Goal: Task Accomplishment & Management: Use online tool/utility

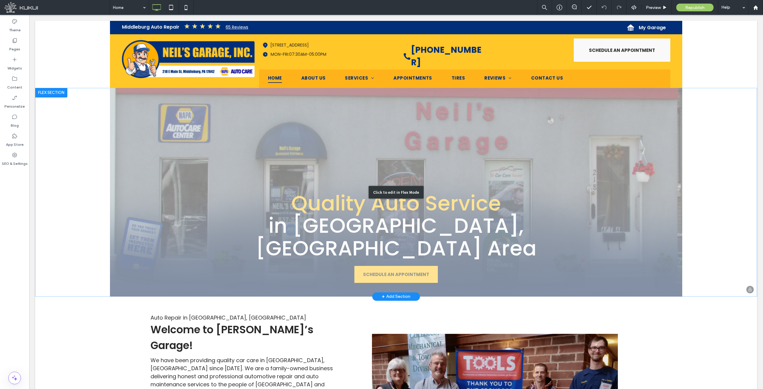
click at [72, 119] on div "Click to edit in Flex Mode" at bounding box center [396, 192] width 722 height 209
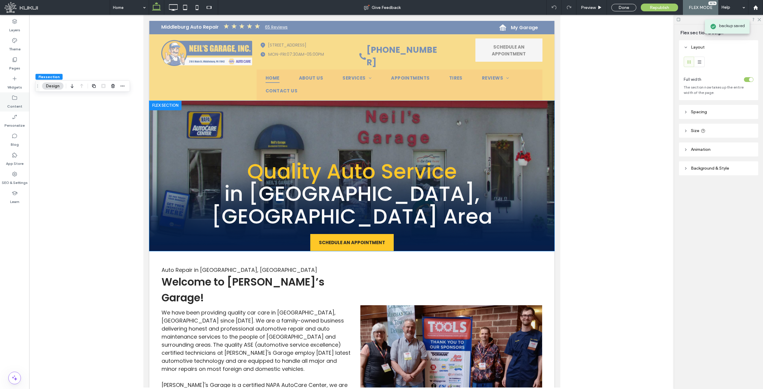
click at [13, 103] on label "Content" at bounding box center [14, 105] width 15 height 8
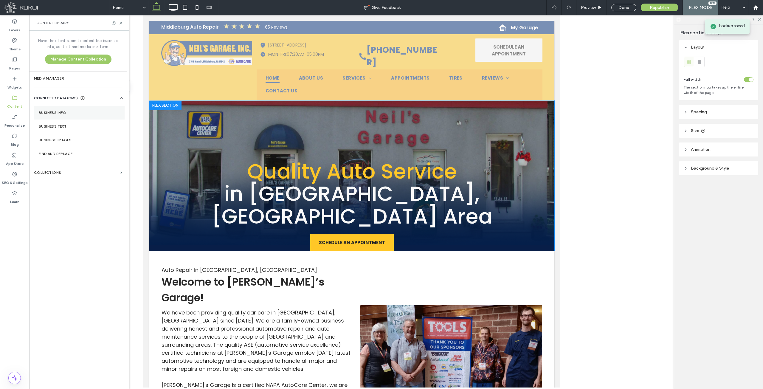
click at [83, 115] on section "Business Info" at bounding box center [79, 113] width 91 height 14
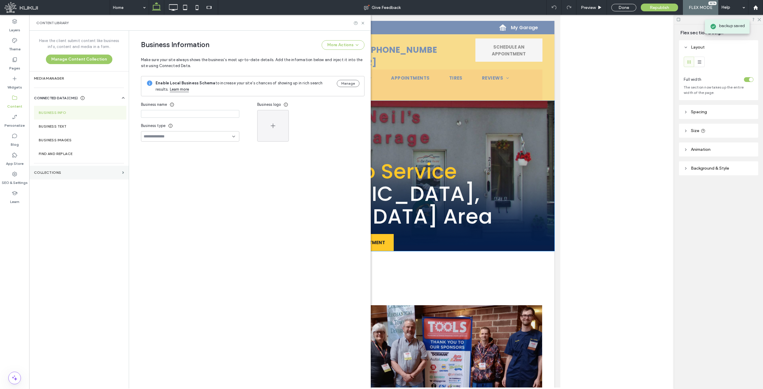
type input "**********"
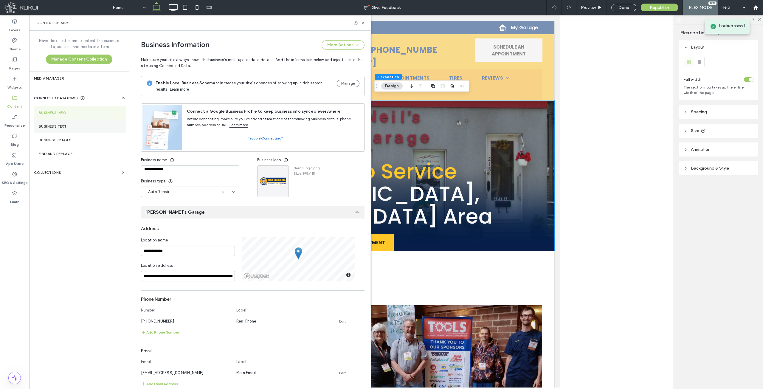
click at [85, 126] on label "Business Text" at bounding box center [80, 126] width 83 height 4
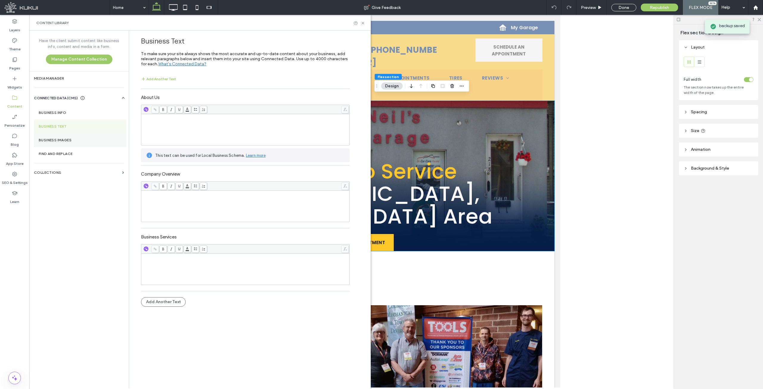
click at [90, 143] on section "Business Images" at bounding box center [80, 140] width 92 height 14
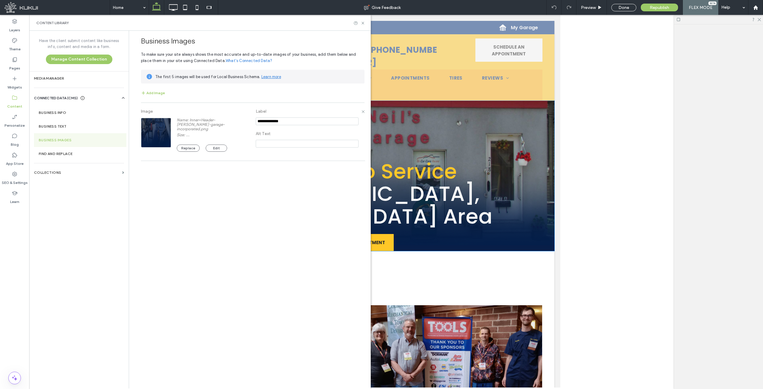
click at [292, 150] on section at bounding box center [307, 145] width 103 height 12
click at [287, 145] on input at bounding box center [307, 144] width 103 height 8
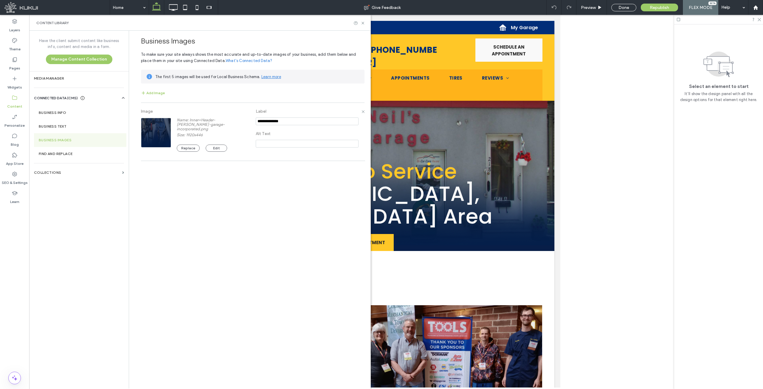
type input "*"
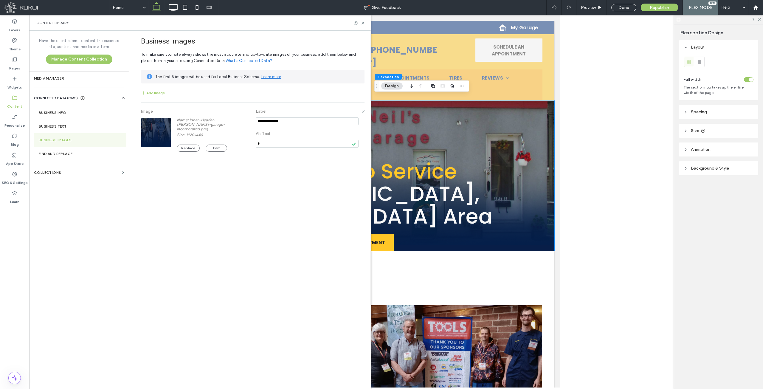
scroll to position [0, 1]
type input "****"
click at [288, 145] on input "*" at bounding box center [307, 144] width 103 height 8
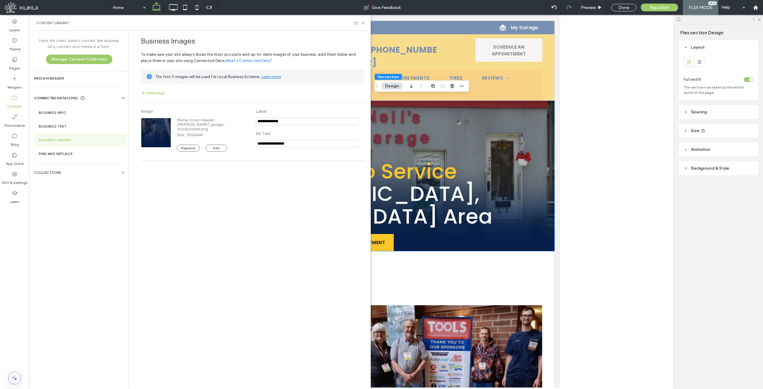
type input "**********"
click at [293, 167] on div "**********" at bounding box center [251, 209] width 238 height 357
drag, startPoint x: 174, startPoint y: 139, endPoint x: 186, endPoint y: 150, distance: 16.5
click at [175, 142] on div "Name: Inner+Header-[PERSON_NAME]-garage-incorporated.png Size: 1920x446 Replace…" at bounding box center [192, 134] width 103 height 35
click at [186, 150] on button "Replace" at bounding box center [188, 148] width 23 height 7
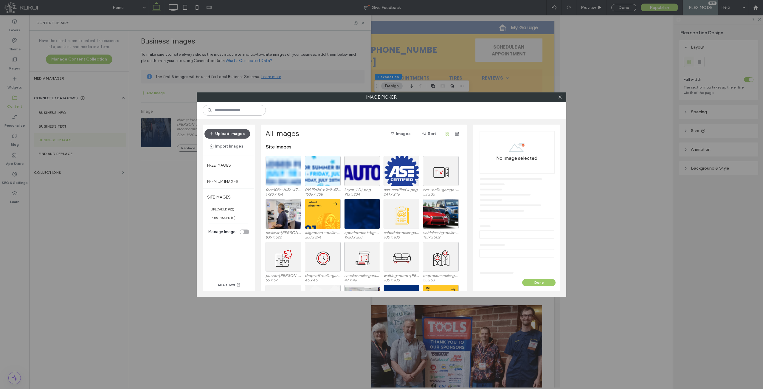
click at [243, 132] on button "Upload Images" at bounding box center [227, 134] width 46 height 10
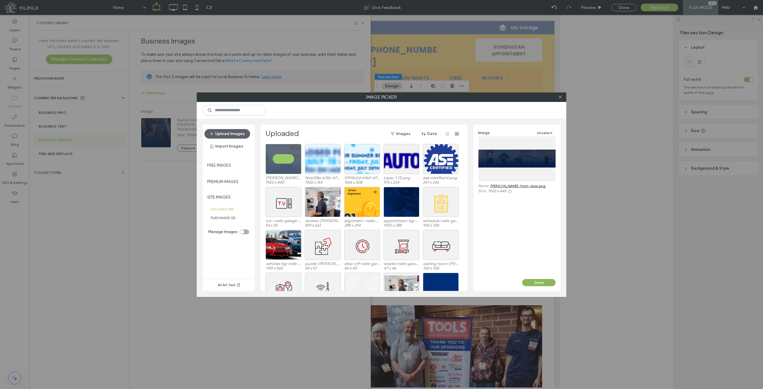
click at [542, 280] on button "Done" at bounding box center [538, 282] width 33 height 7
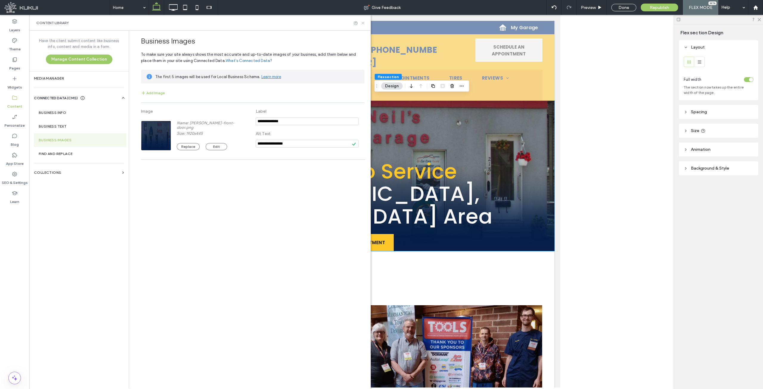
click at [364, 22] on use at bounding box center [362, 23] width 2 height 2
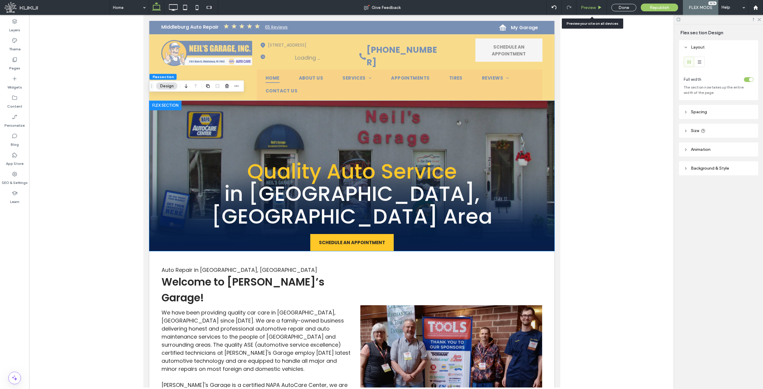
click at [589, 7] on span "Preview" at bounding box center [588, 7] width 15 height 5
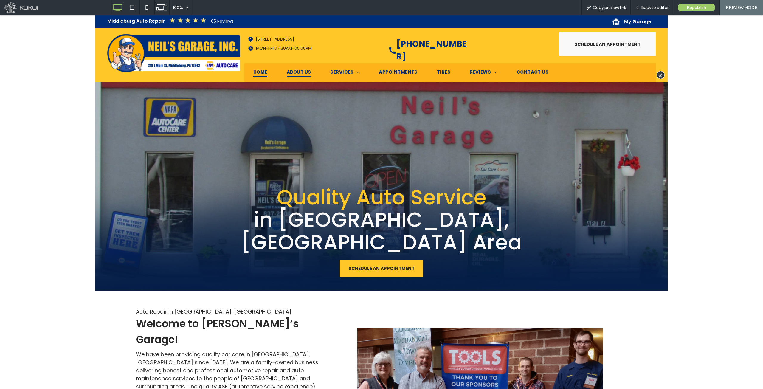
click at [291, 67] on span "About Us" at bounding box center [299, 72] width 24 height 10
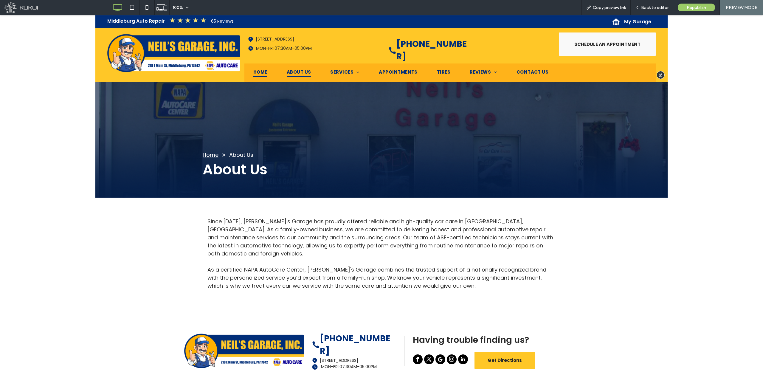
click at [257, 68] on span "Home" at bounding box center [260, 72] width 14 height 10
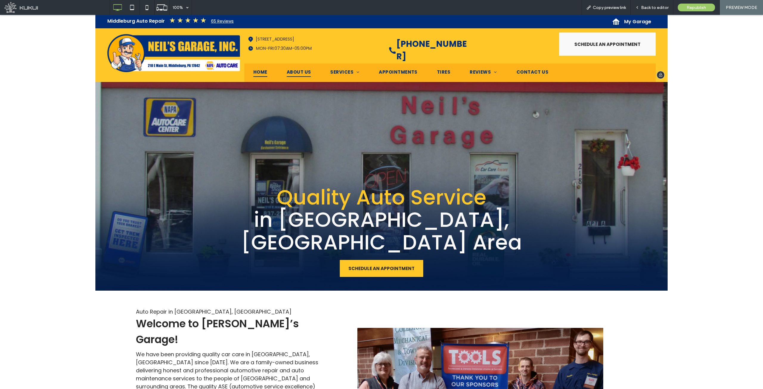
click at [284, 67] on link "About Us" at bounding box center [304, 72] width 44 height 10
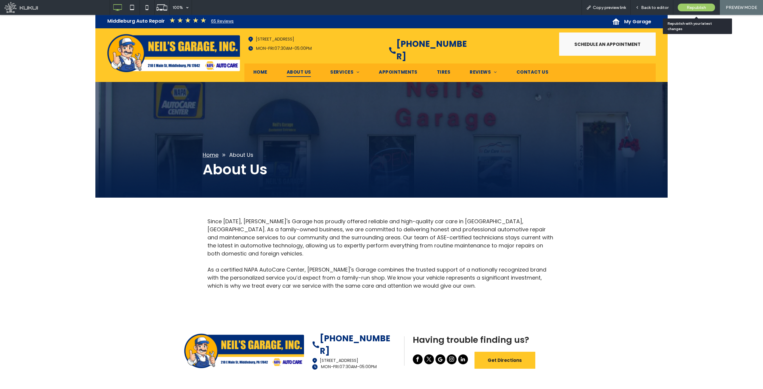
click at [688, 7] on span "Republish" at bounding box center [696, 7] width 19 height 5
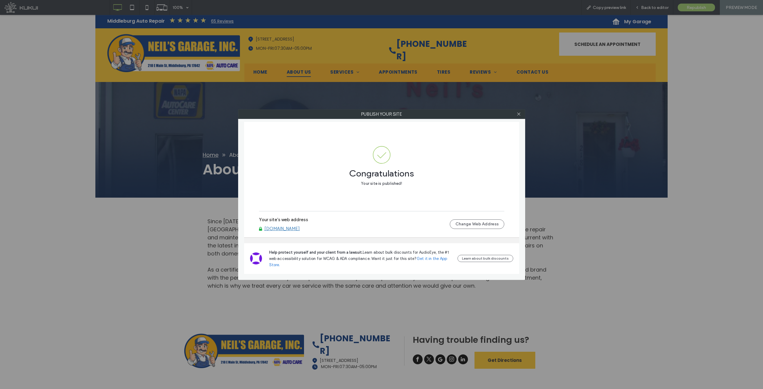
click at [150, 325] on div "Publish your site Congratulations Your site is published! Your site's web addre…" at bounding box center [381, 194] width 763 height 389
click at [303, 226] on div "Your site's web address [DOMAIN_NAME]" at bounding box center [354, 224] width 191 height 14
click at [300, 228] on link "[DOMAIN_NAME]" at bounding box center [281, 228] width 35 height 5
